Goal: Information Seeking & Learning: Learn about a topic

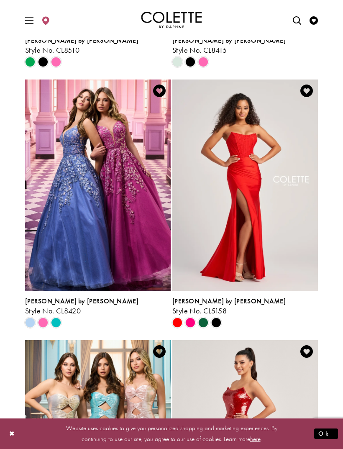
scroll to position [1035, 0]
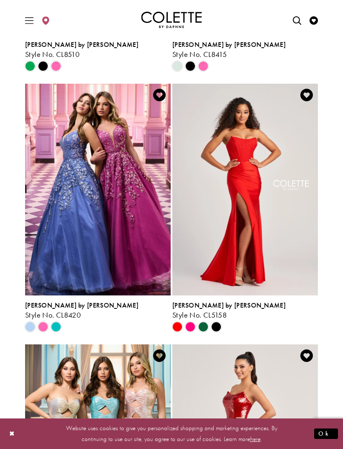
click at [190, 327] on span "Product List" at bounding box center [190, 327] width 10 height 10
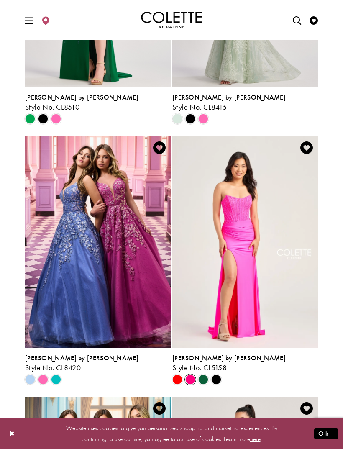
scroll to position [983, 0]
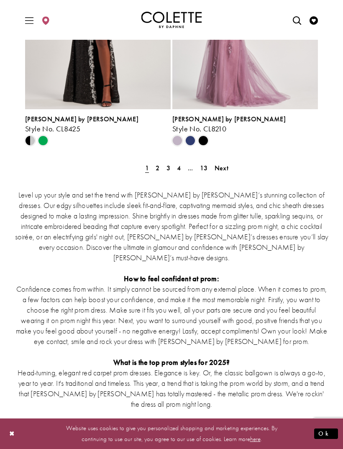
click at [160, 169] on link "2" at bounding box center [157, 168] width 9 height 12
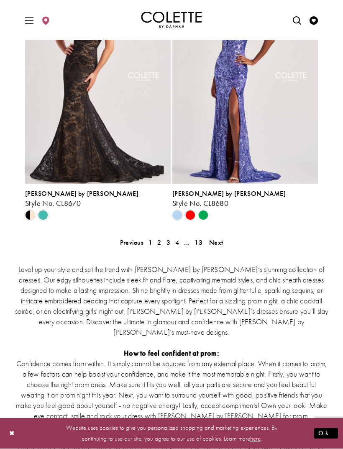
scroll to position [1665, 0]
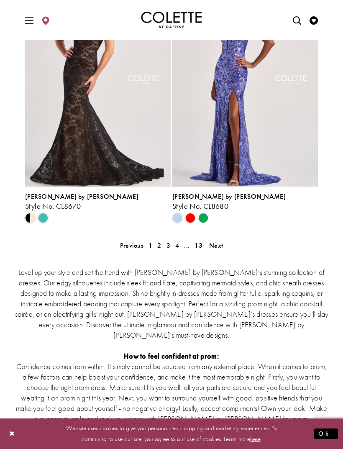
click at [167, 247] on span "3" at bounding box center [169, 245] width 4 height 9
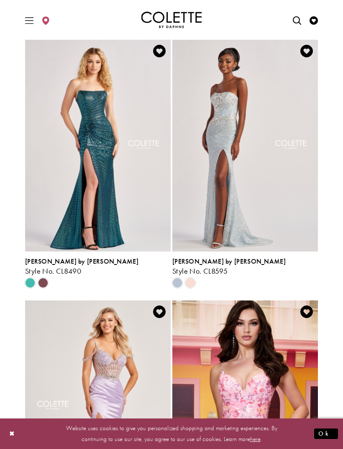
scroll to position [297, 0]
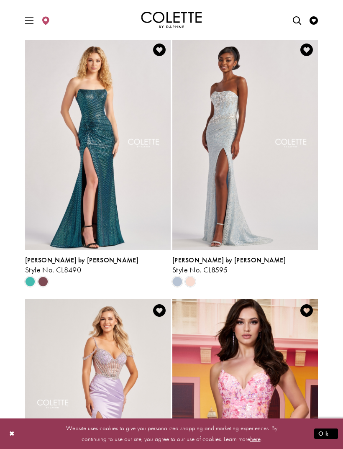
click at [190, 278] on span "Product List" at bounding box center [190, 282] width 10 height 10
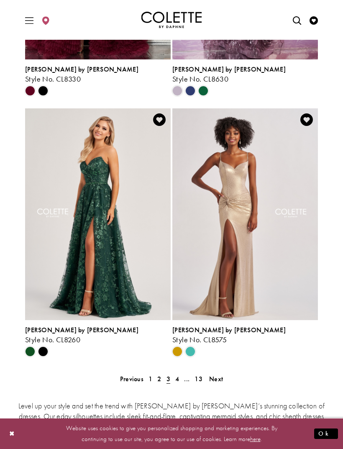
click at [216, 381] on span "Next" at bounding box center [216, 379] width 14 height 9
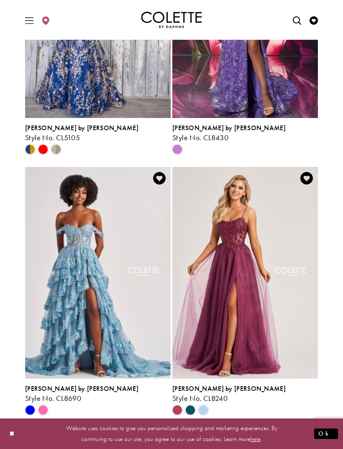
scroll to position [700, 0]
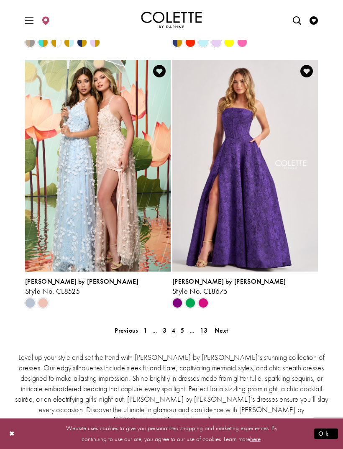
click at [223, 333] on span "Next" at bounding box center [222, 330] width 14 height 9
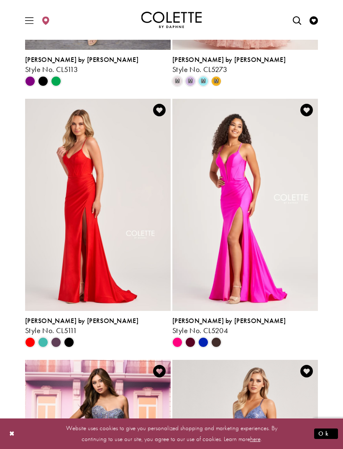
scroll to position [498, 0]
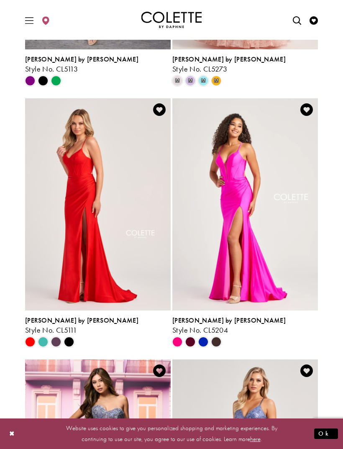
click at [36, 345] on div "Product List" at bounding box center [29, 341] width 13 height 13
click at [43, 343] on span "Product List" at bounding box center [43, 342] width 10 height 10
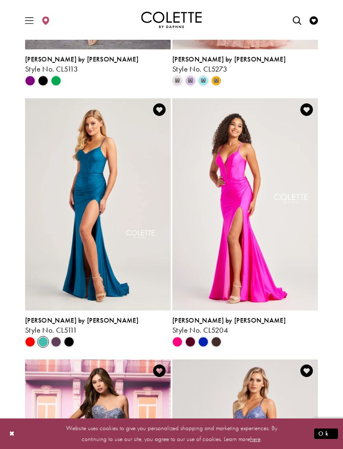
click at [57, 341] on span "Product List" at bounding box center [56, 342] width 10 height 10
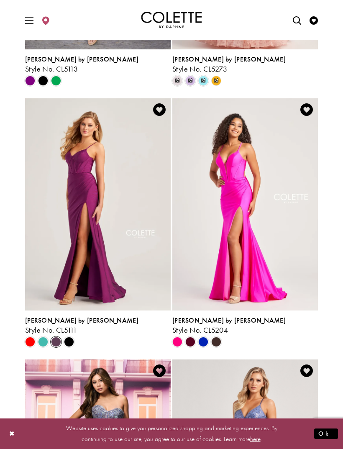
click at [70, 344] on span "Product List" at bounding box center [69, 342] width 10 height 10
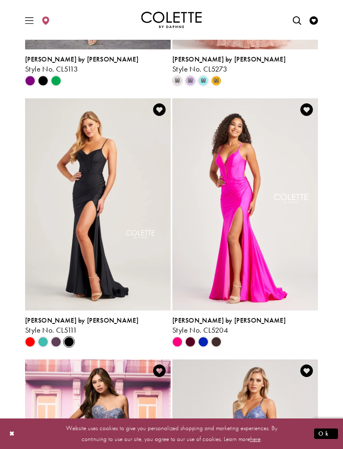
click at [192, 345] on span "Product List" at bounding box center [190, 342] width 10 height 10
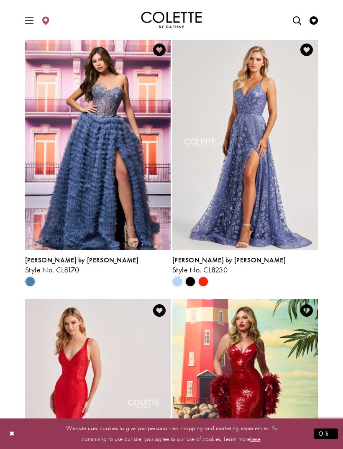
scroll to position [818, 0]
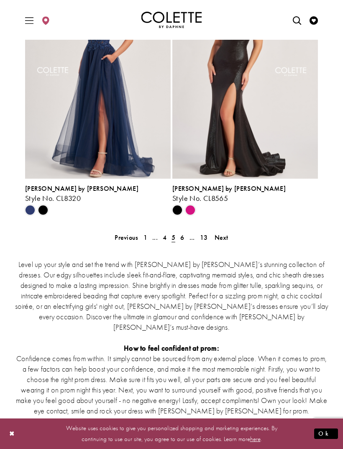
click at [220, 239] on span "Next" at bounding box center [222, 237] width 14 height 9
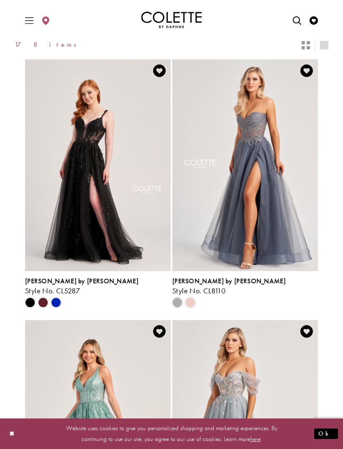
scroll to position [15, 0]
click at [46, 308] on div "Product List" at bounding box center [42, 303] width 13 height 13
click at [55, 303] on span "Product List" at bounding box center [56, 303] width 10 height 10
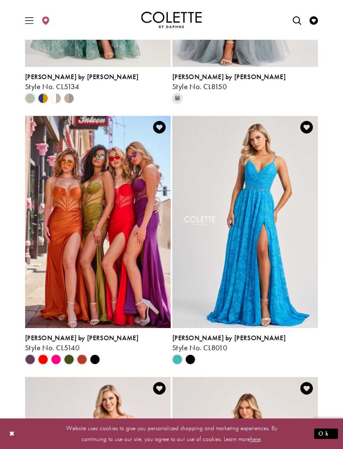
scroll to position [477, 0]
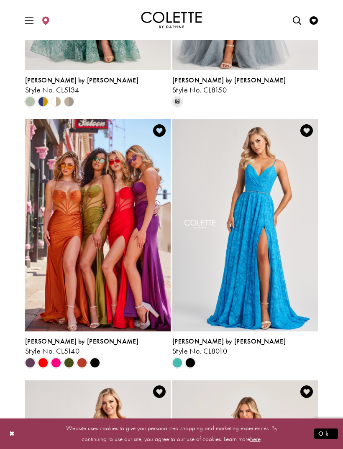
click at [61, 361] on span "Product List" at bounding box center [56, 363] width 10 height 10
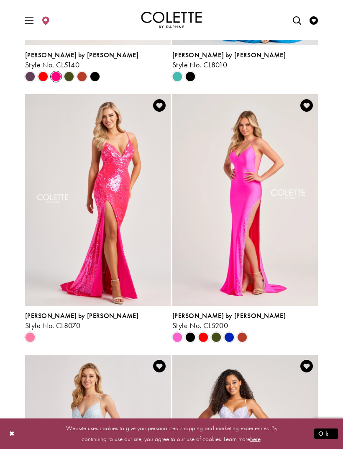
scroll to position [765, 0]
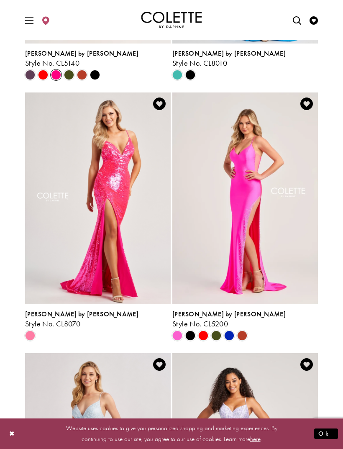
click at [207, 337] on span "Product List" at bounding box center [203, 336] width 10 height 10
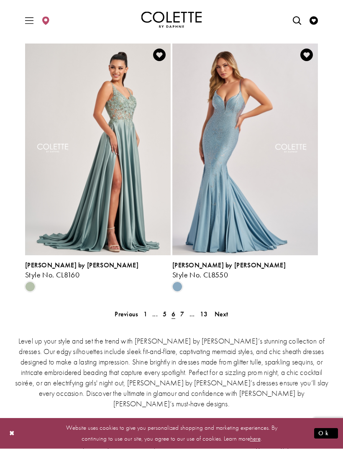
scroll to position [1597, 0]
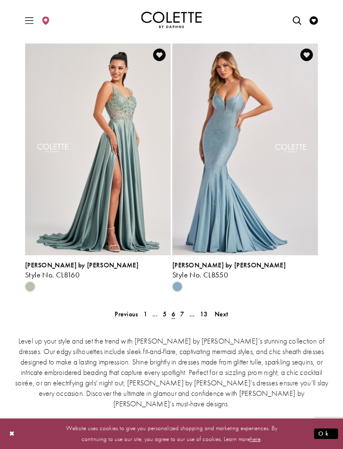
click at [216, 317] on span "Next" at bounding box center [222, 314] width 14 height 9
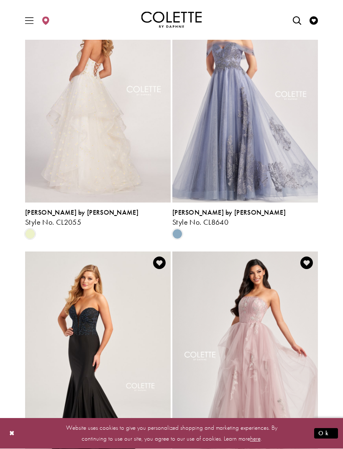
scroll to position [1128, 0]
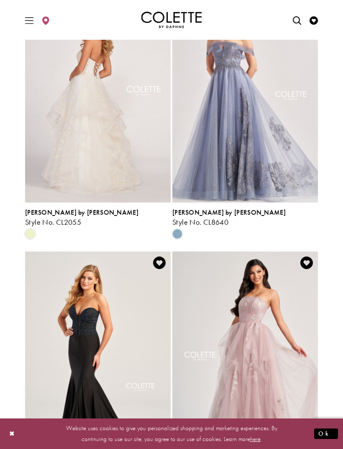
click at [15, 434] on button "Close Dialog" at bounding box center [12, 434] width 14 height 15
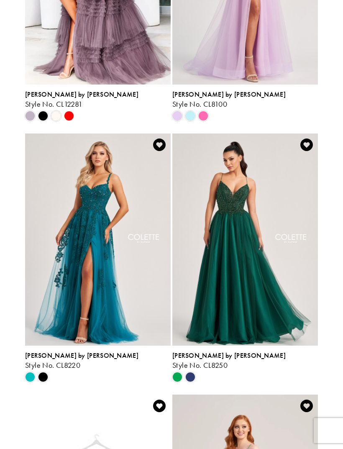
scroll to position [0, 0]
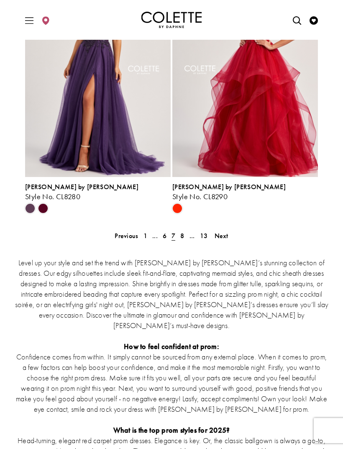
click at [147, 237] on span "1" at bounding box center [146, 236] width 4 height 9
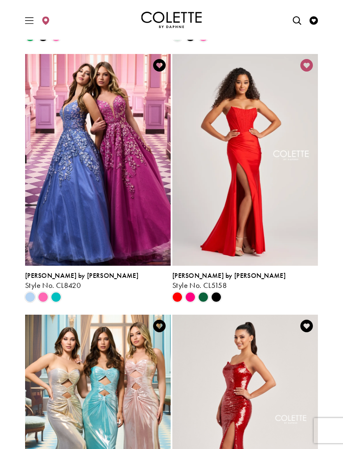
scroll to position [1064, 0]
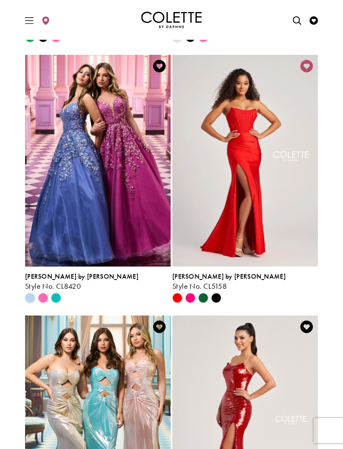
click at [192, 295] on span "Product List" at bounding box center [190, 298] width 10 height 10
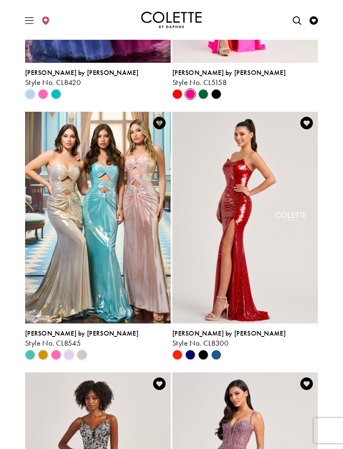
scroll to position [1267, 0]
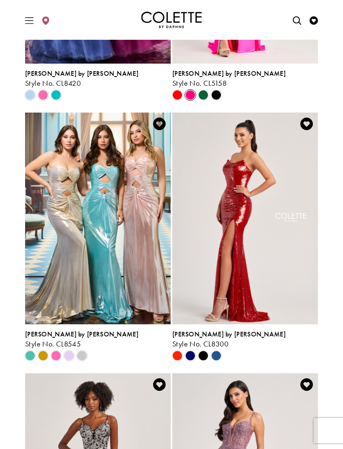
click at [218, 357] on span "Product List" at bounding box center [216, 356] width 10 height 10
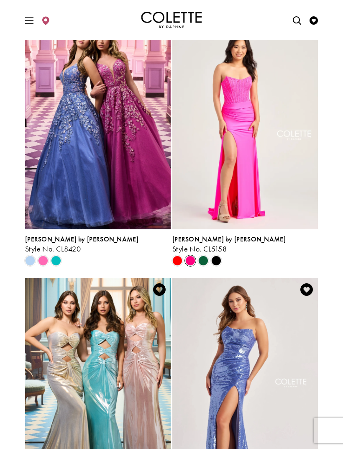
scroll to position [1103, 0]
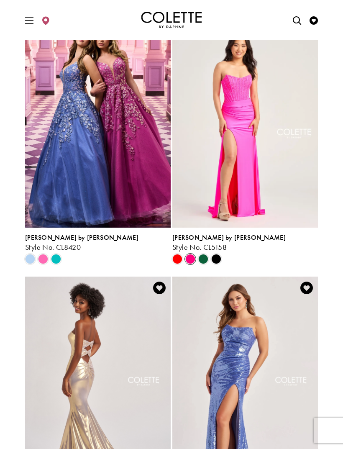
click at [45, 263] on span "Product List" at bounding box center [43, 259] width 10 height 10
click at [47, 253] on div "Product List" at bounding box center [42, 259] width 13 height 13
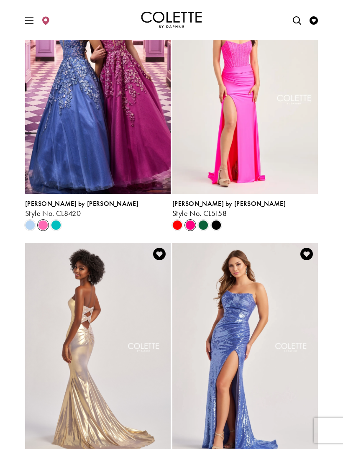
scroll to position [1136, 0]
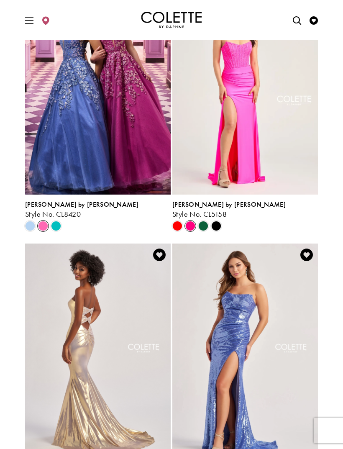
click at [56, 227] on span "Product List" at bounding box center [56, 226] width 10 height 10
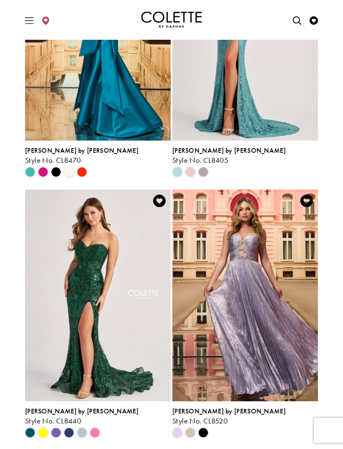
scroll to position [0, 0]
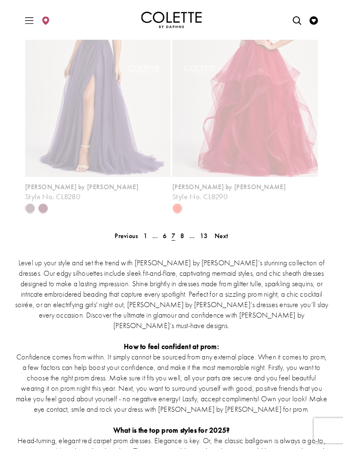
scroll to position [35, 0]
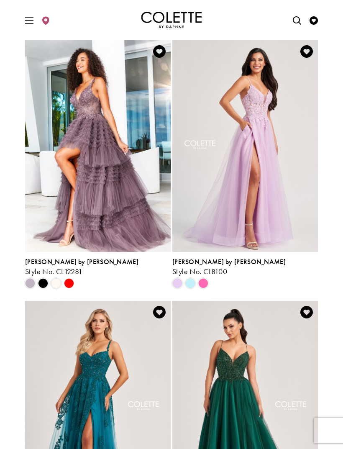
click at [31, 19] on icon "Toggle Main Navigation Menu" at bounding box center [29, 20] width 8 height 8
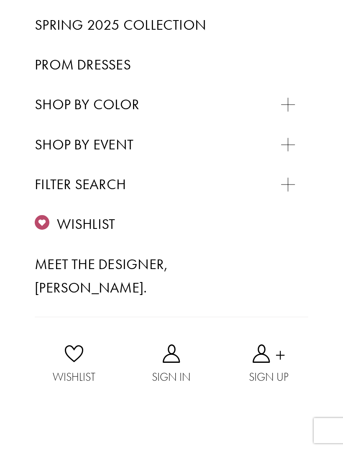
scroll to position [314, 0]
click at [0, 0] on div "Primary block" at bounding box center [0, 0] width 0 height 0
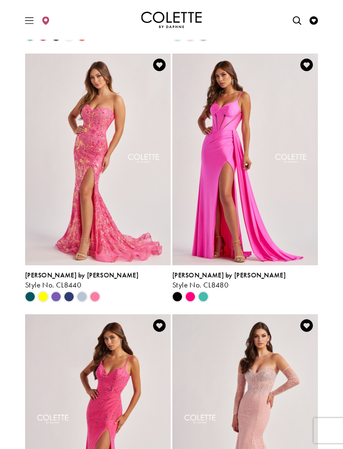
scroll to position [315, 0]
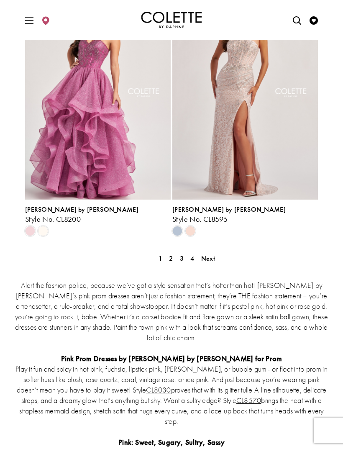
click at [208, 254] on span "Next" at bounding box center [208, 258] width 14 height 9
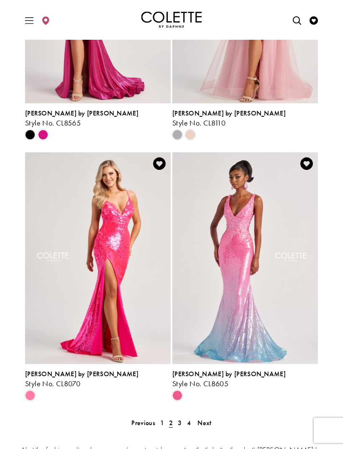
scroll to position [1521, 0]
click at [204, 419] on span "Next" at bounding box center [205, 423] width 14 height 9
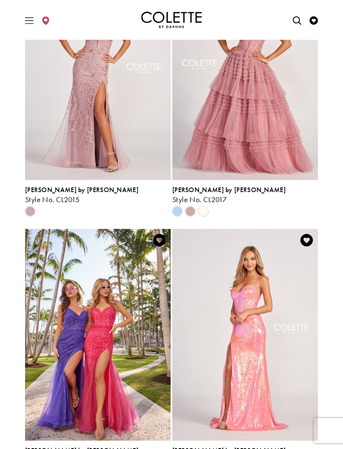
scroll to position [924, 0]
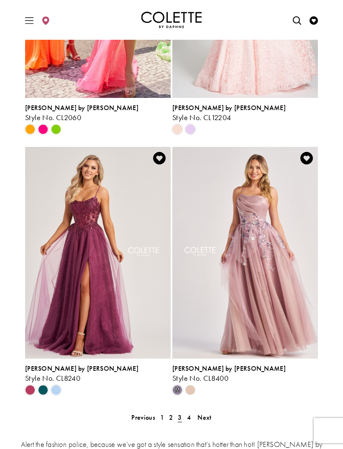
click at [206, 413] on span "Next" at bounding box center [205, 417] width 14 height 9
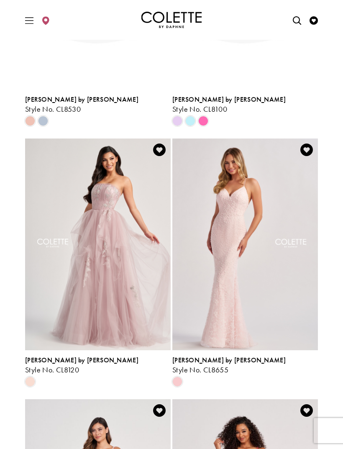
scroll to position [35, 0]
